Goal: Information Seeking & Learning: Learn about a topic

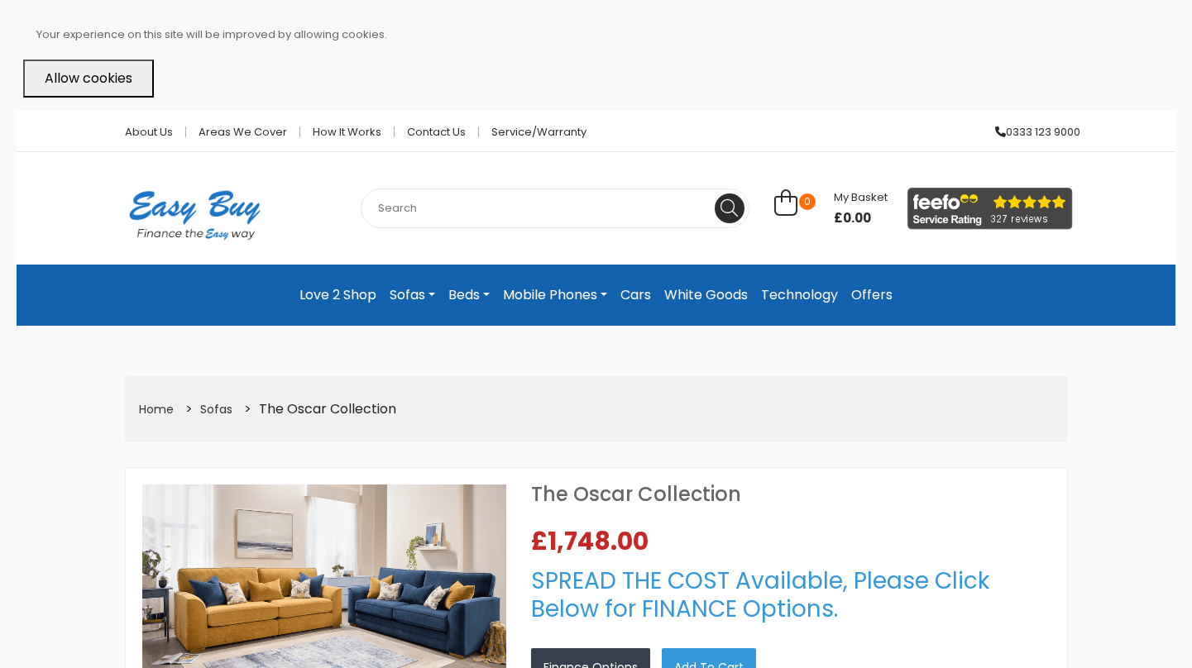
select select "104"
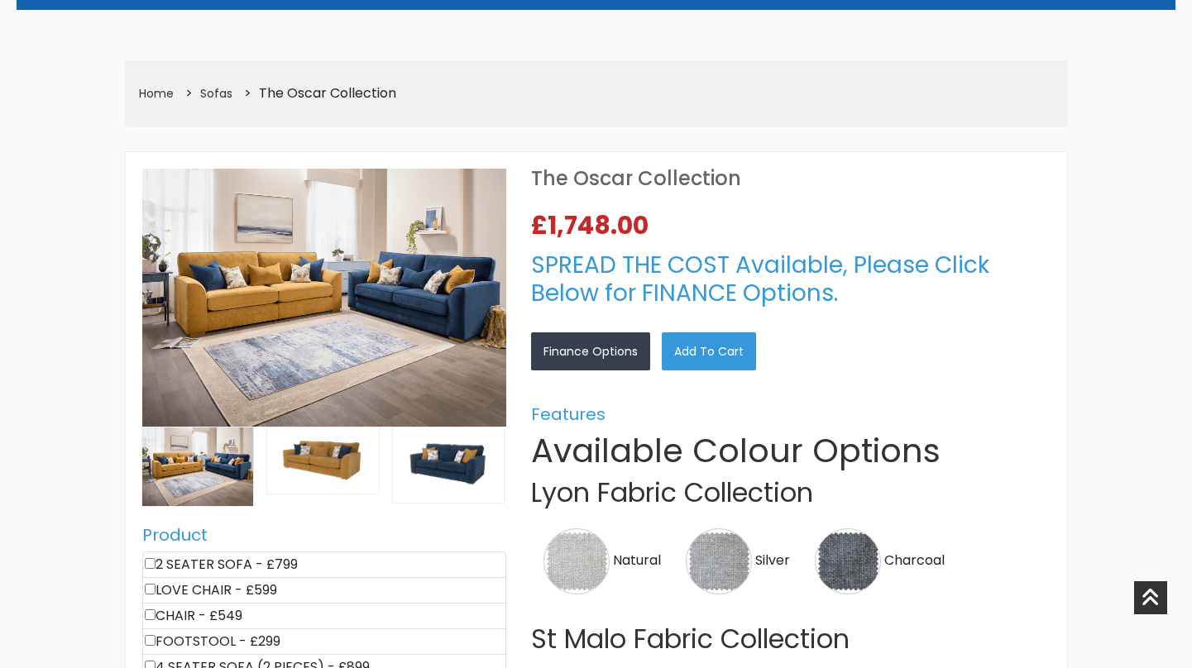
scroll to position [318, 0]
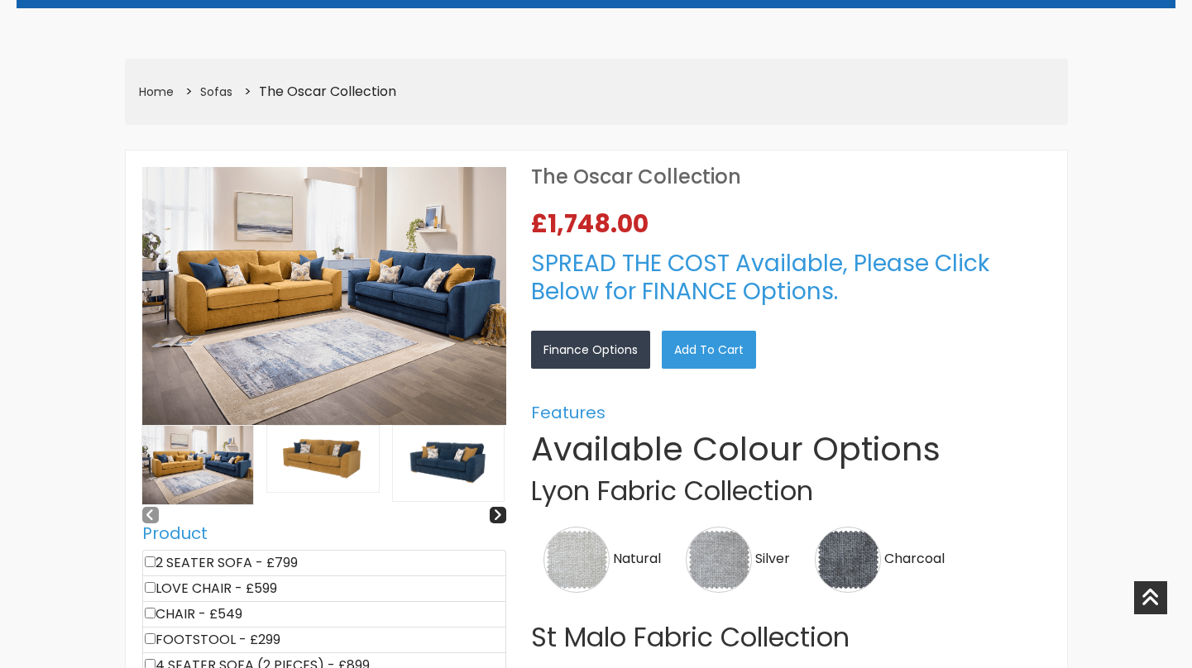
click at [337, 457] on img at bounding box center [323, 459] width 112 height 67
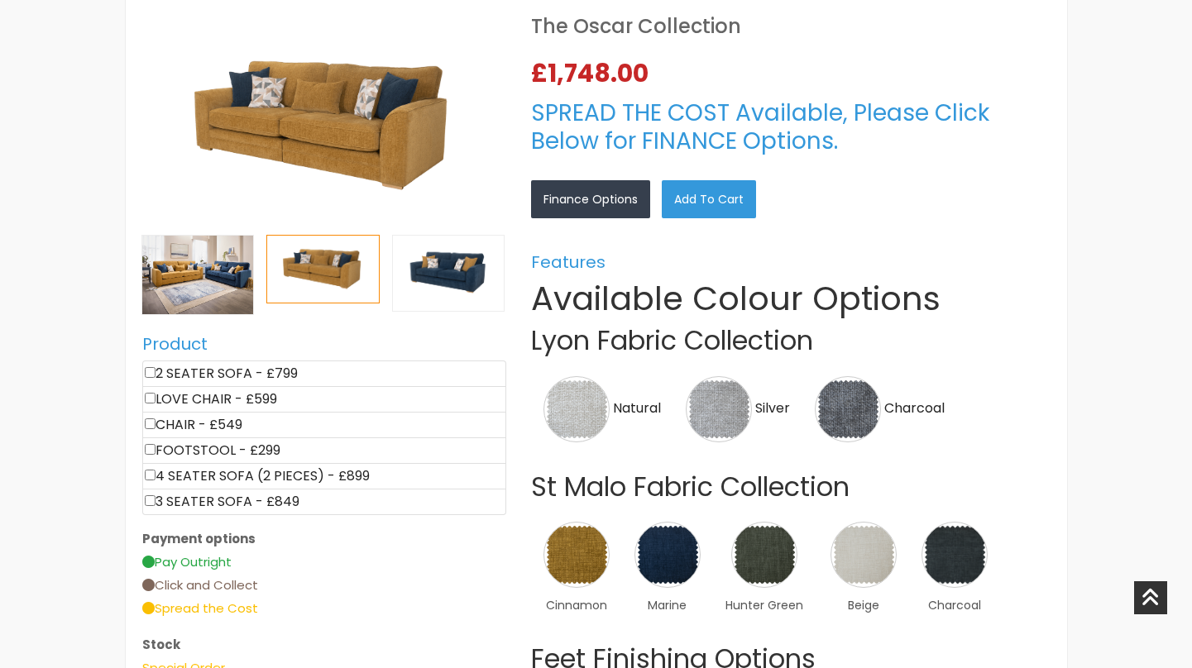
scroll to position [467, 0]
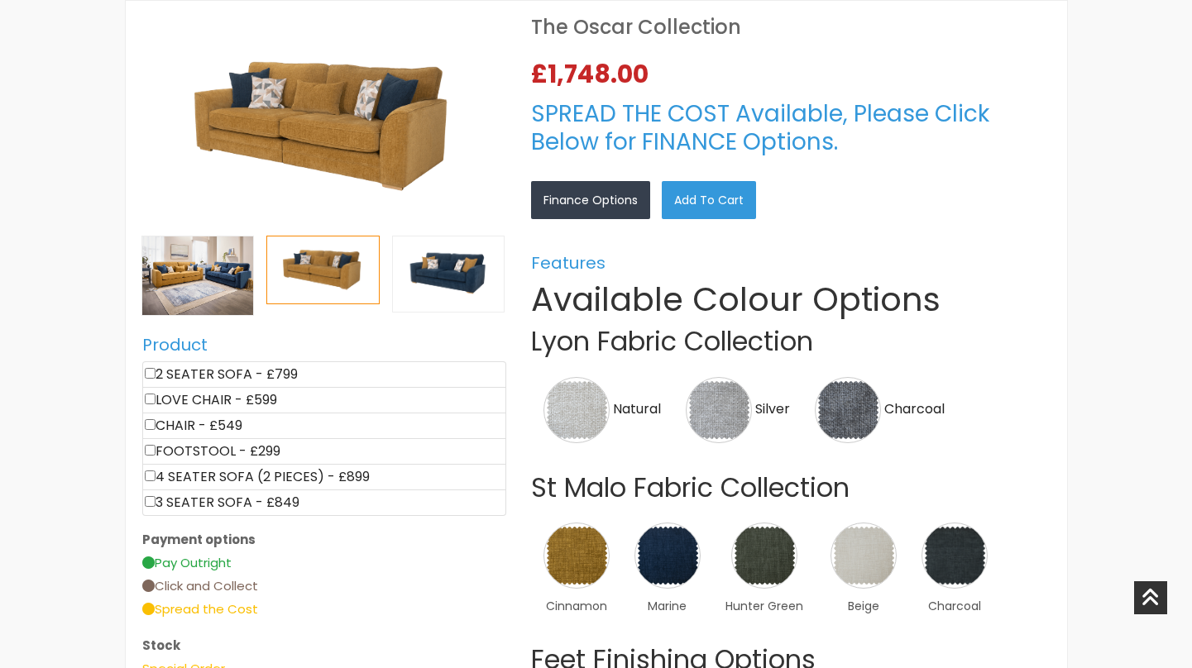
click at [359, 115] on img at bounding box center [324, 126] width 364 height 218
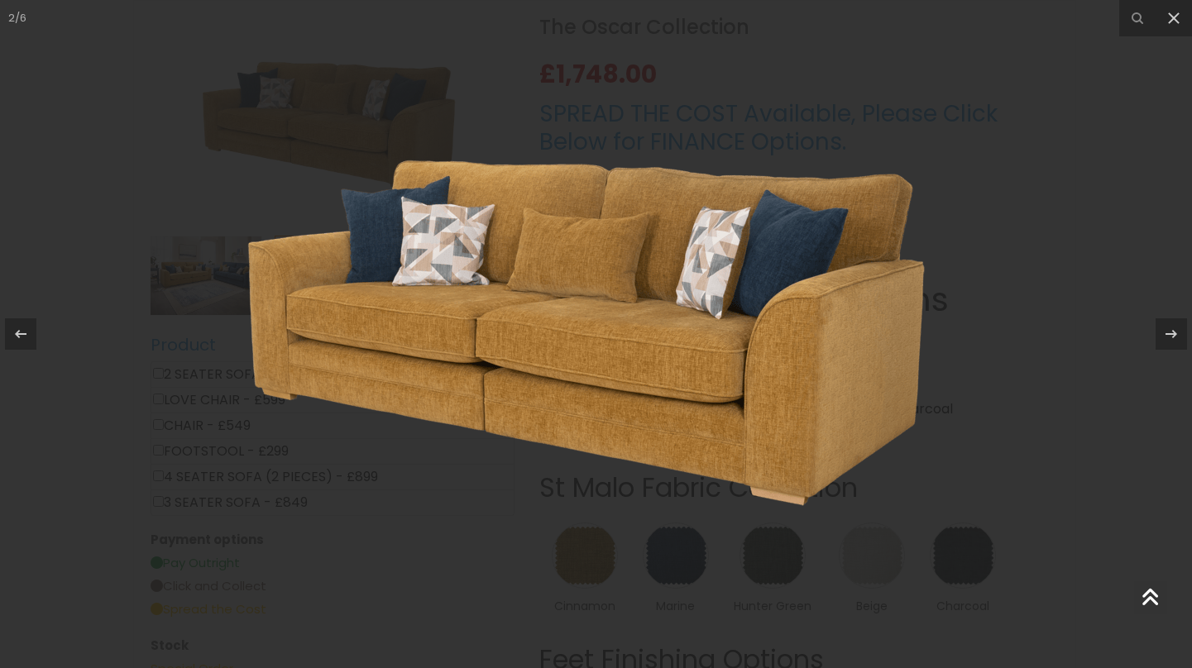
click at [901, 366] on img at bounding box center [595, 333] width 975 height 585
click at [1171, 333] on icon at bounding box center [1171, 334] width 20 height 20
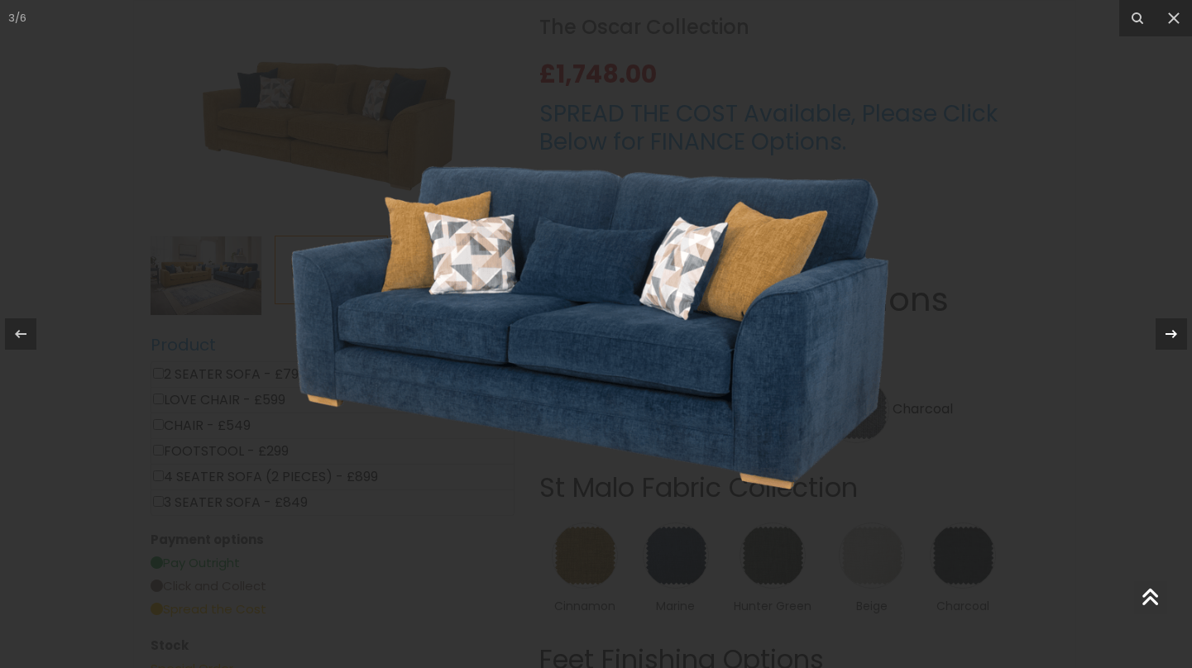
click at [1171, 333] on icon at bounding box center [1171, 334] width 20 height 20
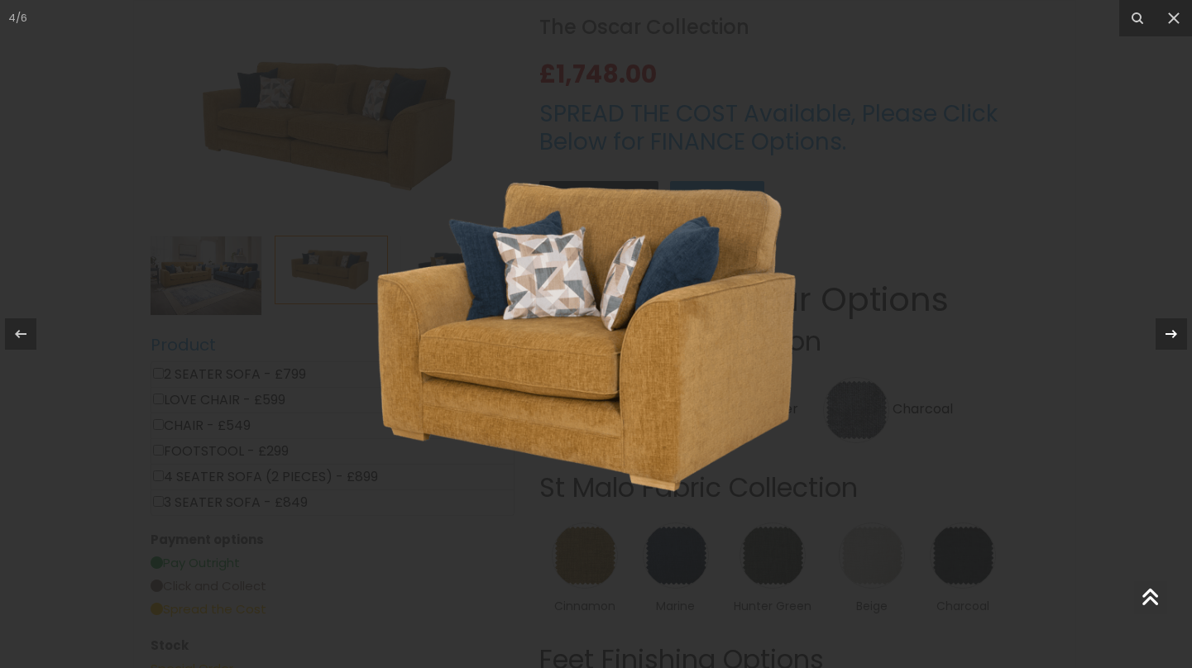
click at [1171, 333] on icon at bounding box center [1171, 334] width 20 height 20
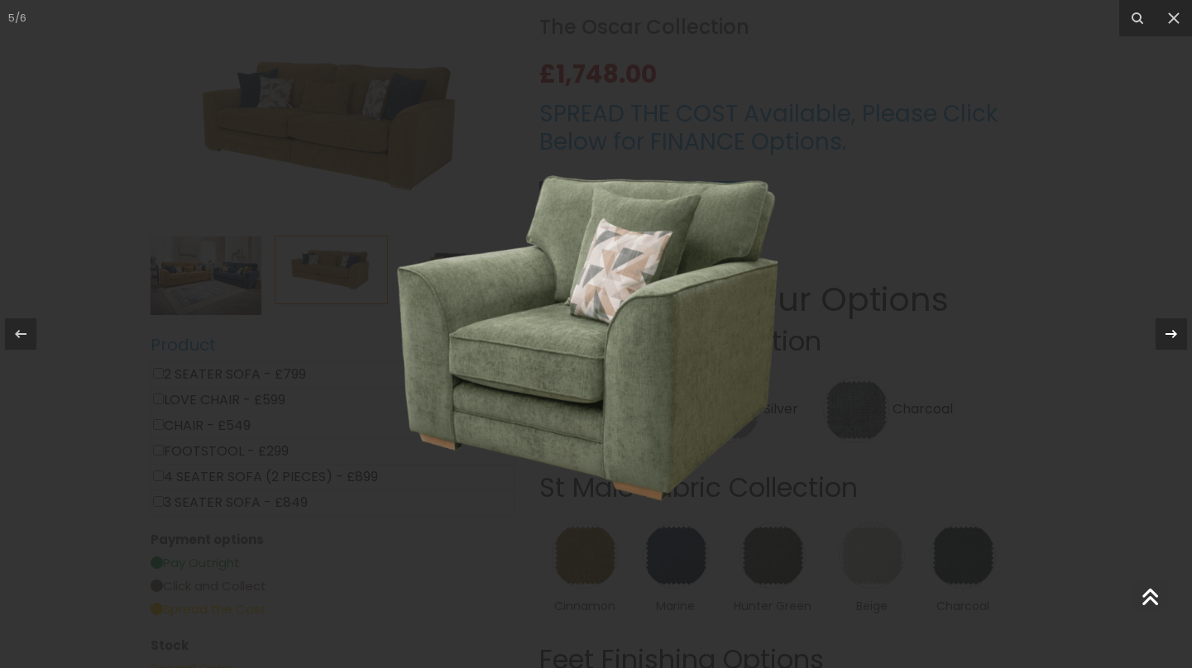
click at [1171, 333] on icon at bounding box center [1171, 334] width 20 height 20
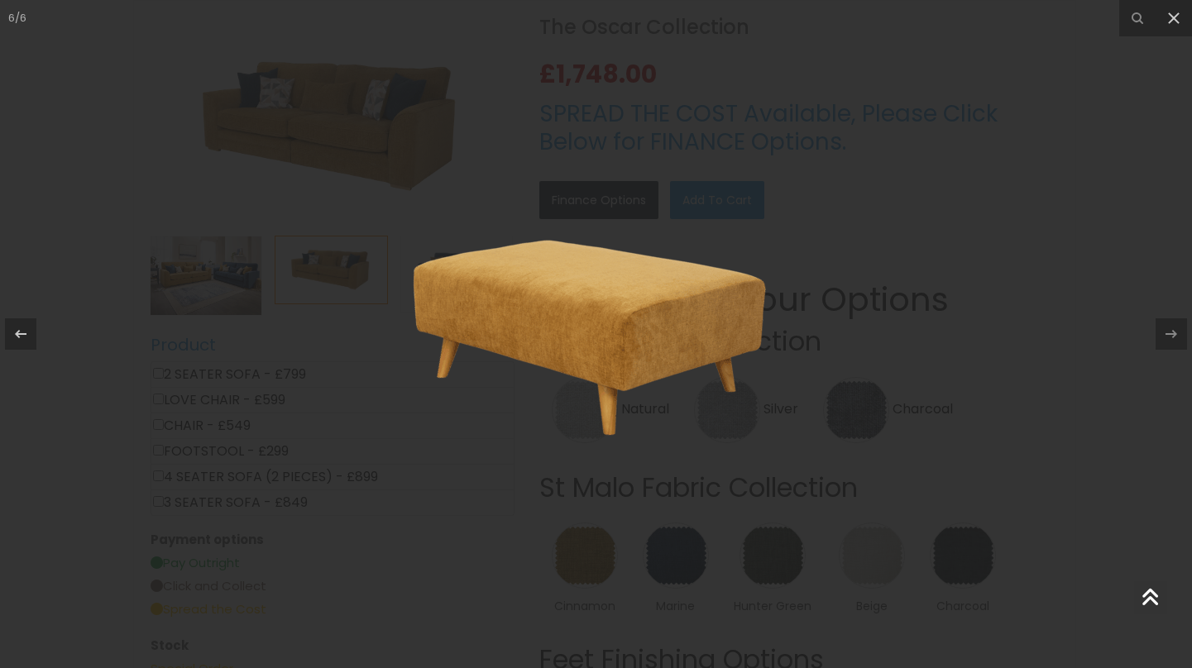
click at [623, 323] on img at bounding box center [595, 334] width 617 height 409
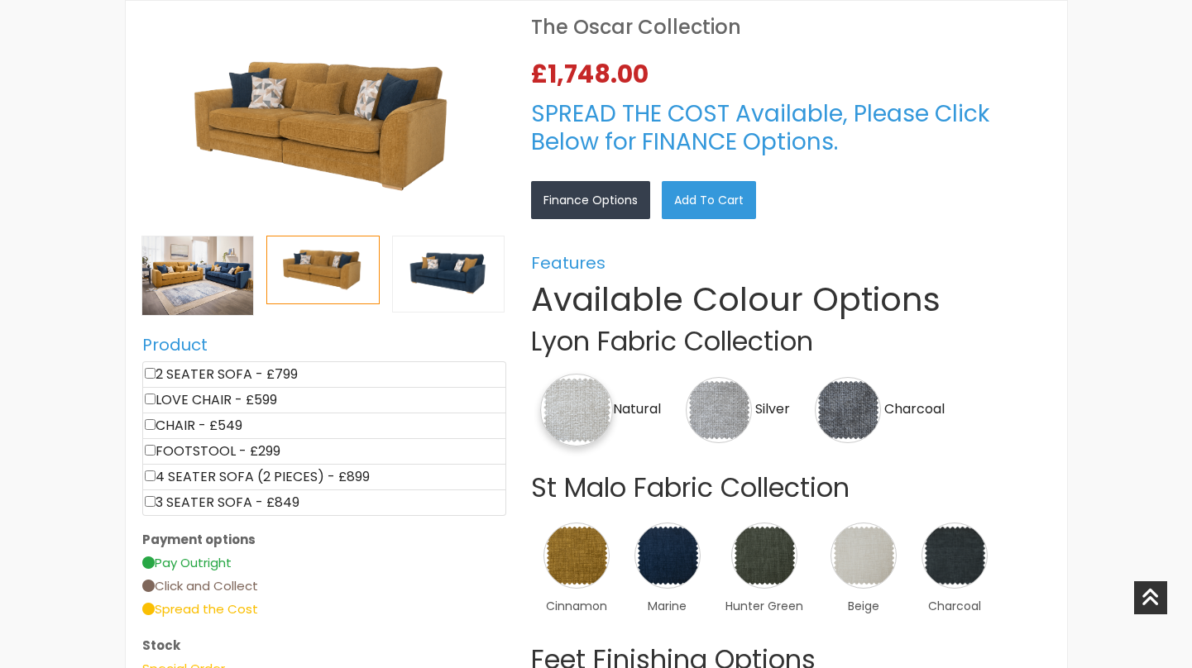
click at [591, 405] on img at bounding box center [576, 410] width 73 height 73
click at [352, 270] on img at bounding box center [323, 270] width 112 height 67
click at [386, 155] on img at bounding box center [324, 126] width 364 height 218
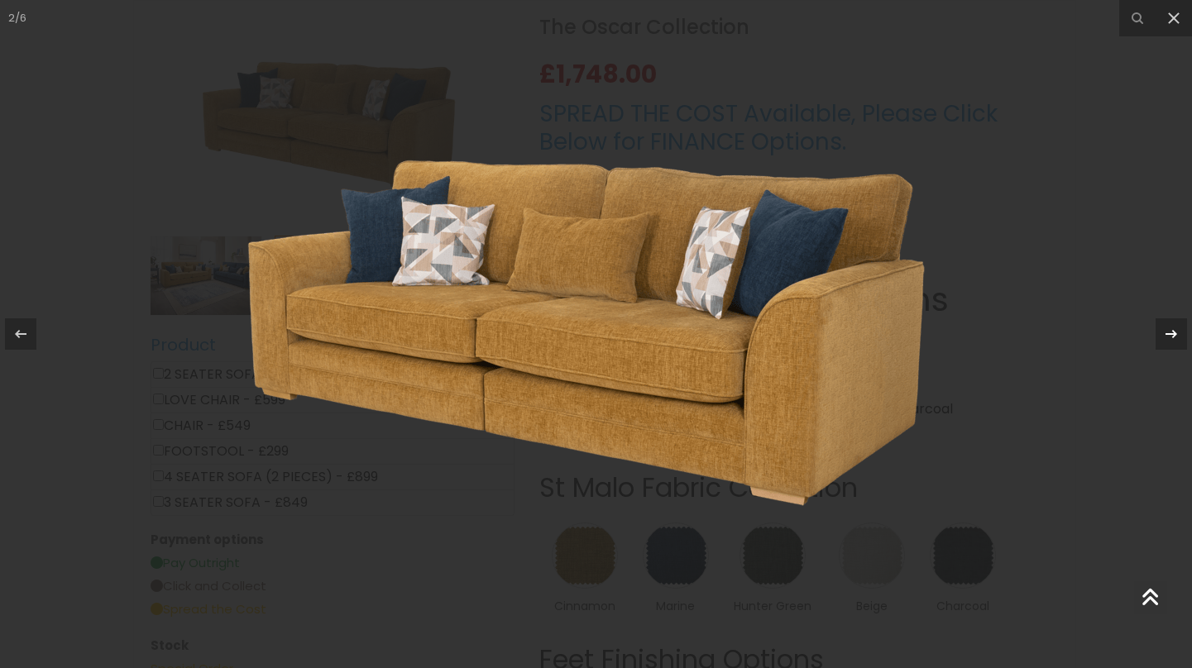
click at [1173, 332] on icon at bounding box center [1171, 334] width 12 height 8
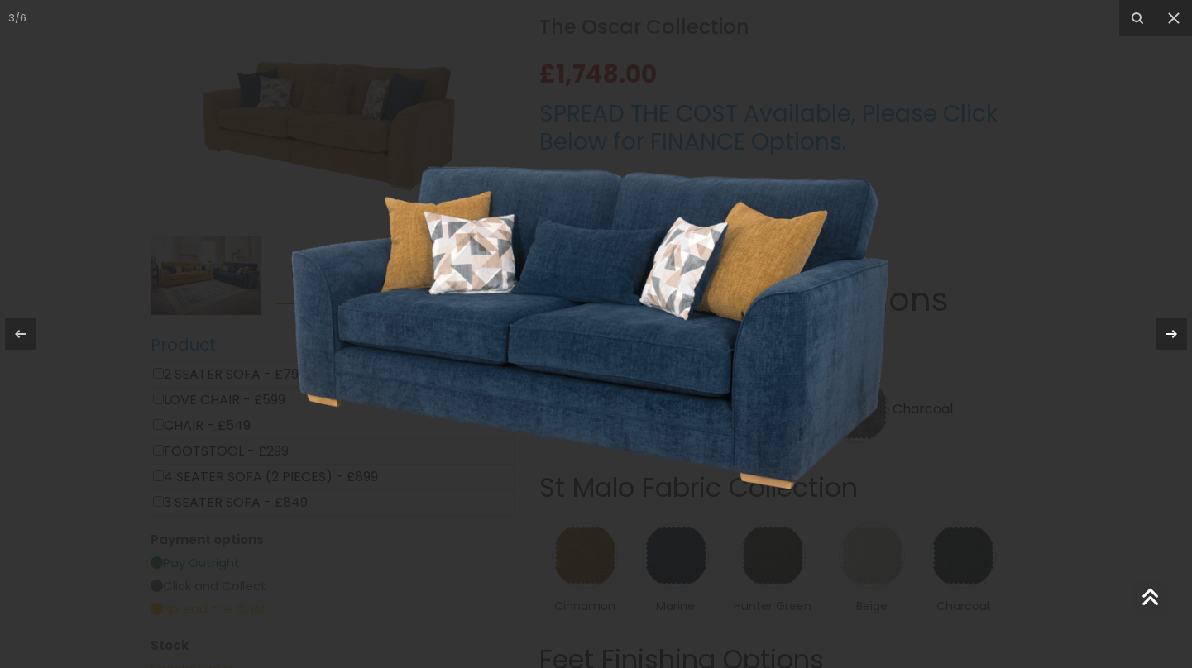
click at [1173, 332] on icon at bounding box center [1171, 334] width 12 height 8
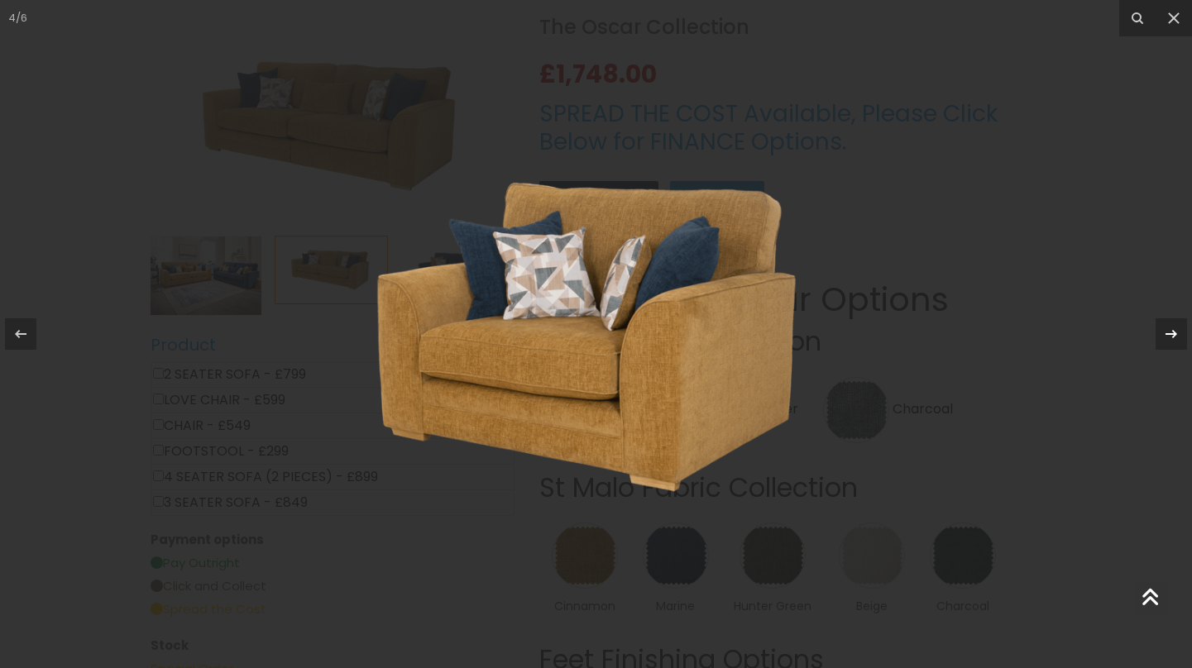
click at [1173, 332] on icon at bounding box center [1171, 334] width 12 height 8
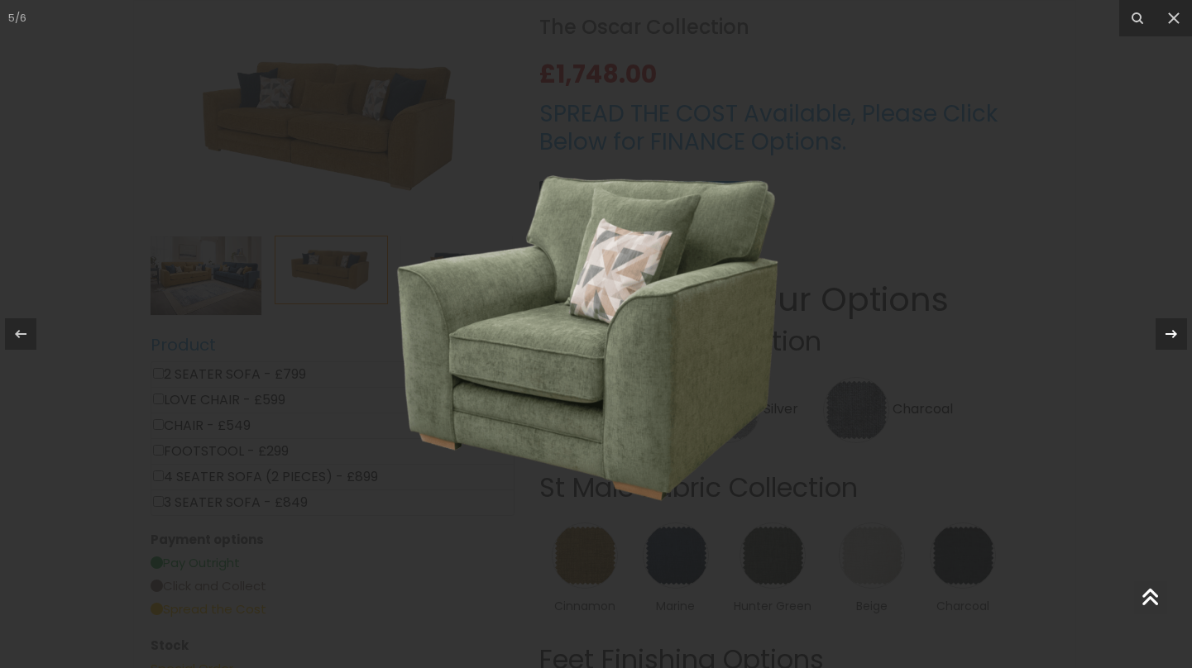
click at [1173, 331] on icon at bounding box center [1171, 334] width 12 height 8
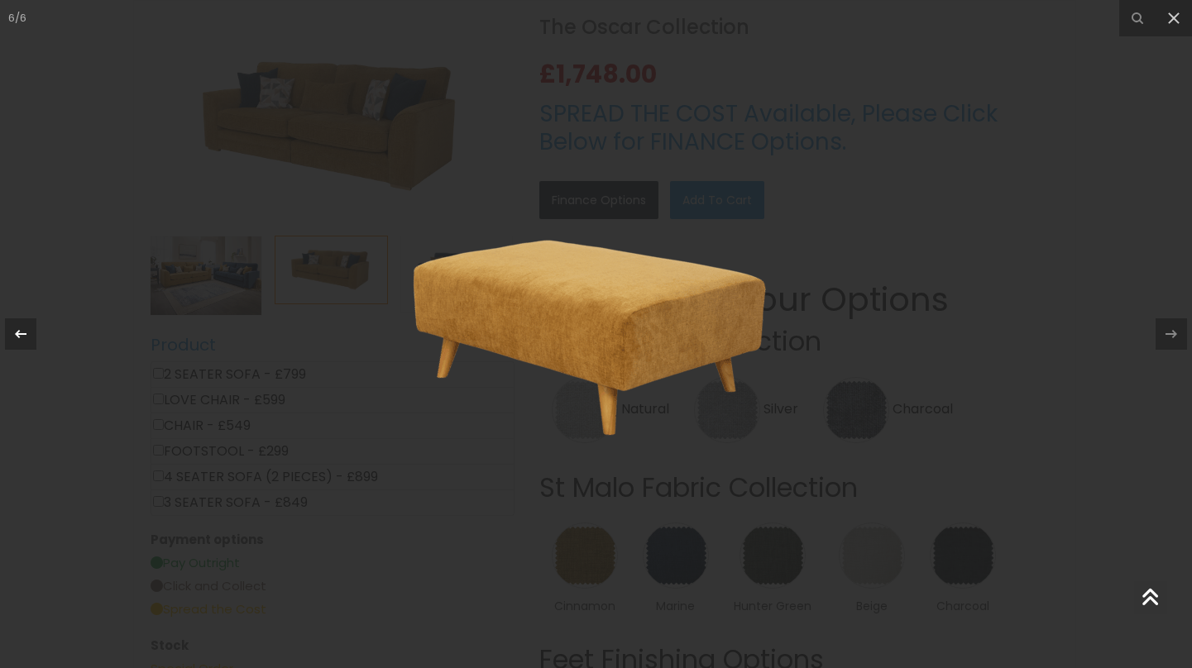
click at [14, 328] on icon at bounding box center [21, 334] width 20 height 20
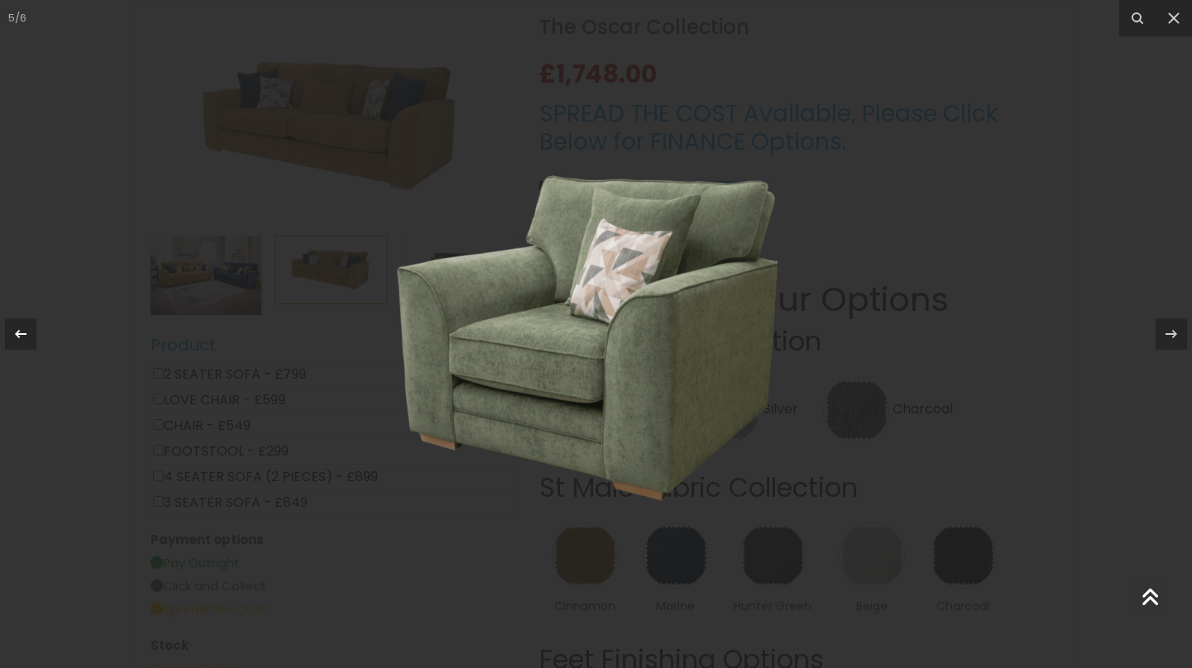
click at [17, 333] on icon at bounding box center [21, 334] width 12 height 8
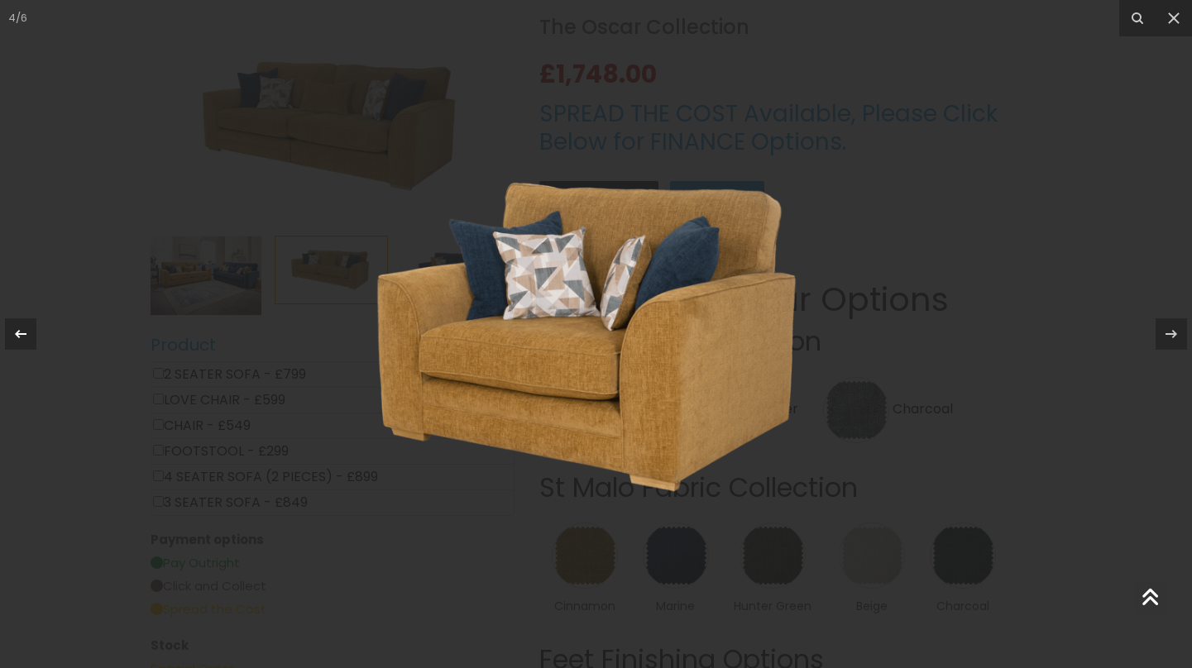
click at [17, 333] on icon at bounding box center [21, 334] width 12 height 8
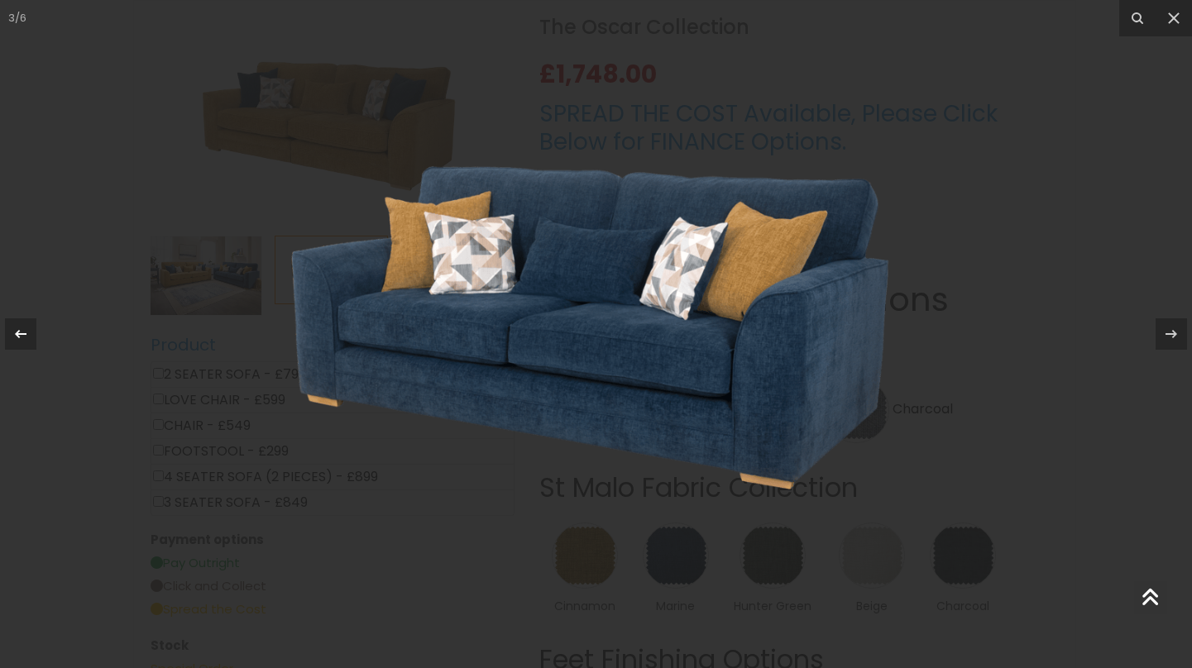
click at [17, 333] on icon at bounding box center [21, 334] width 12 height 8
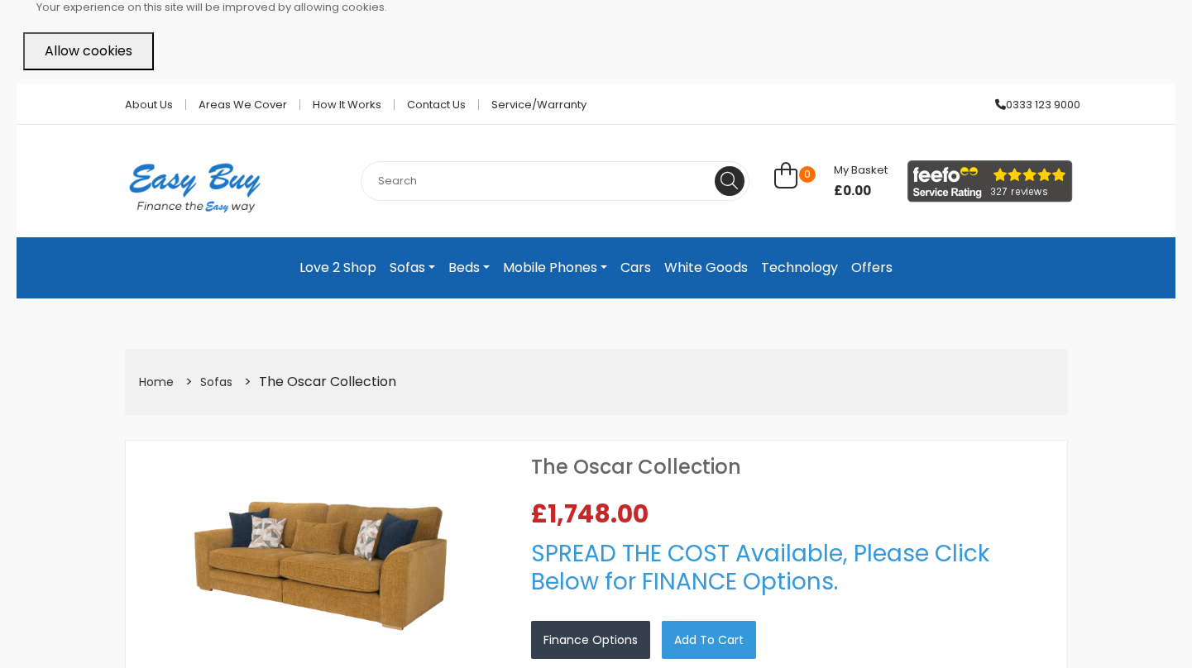
scroll to position [31, 0]
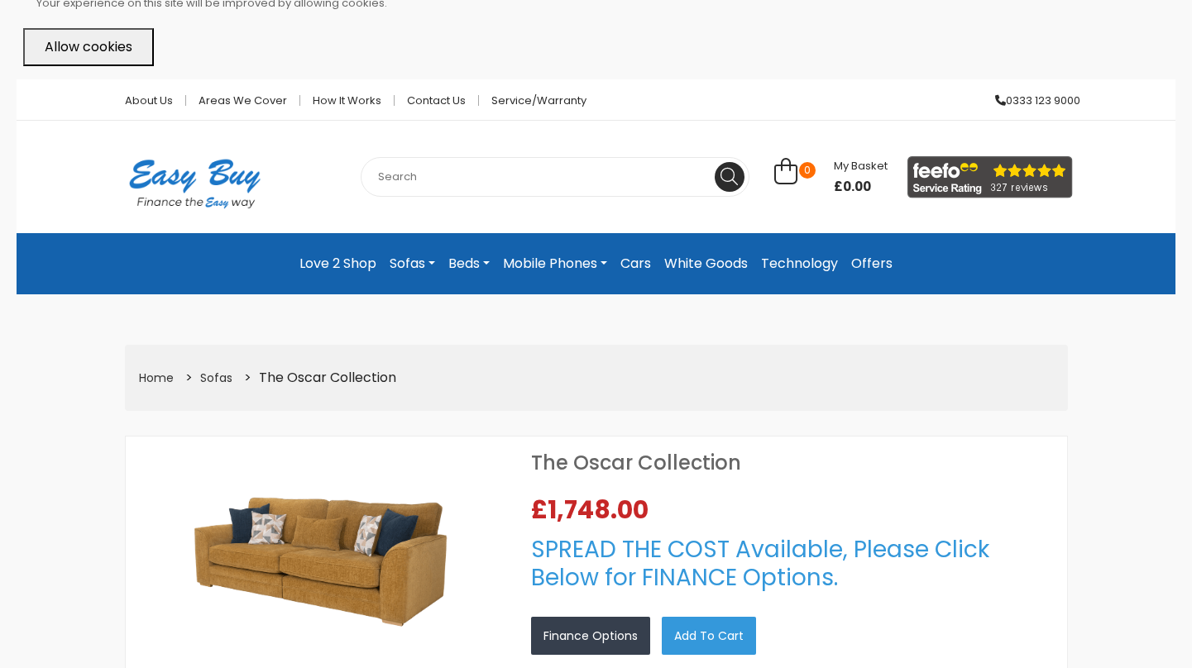
scroll to position [467, 0]
